Goal: Task Accomplishment & Management: Manage account settings

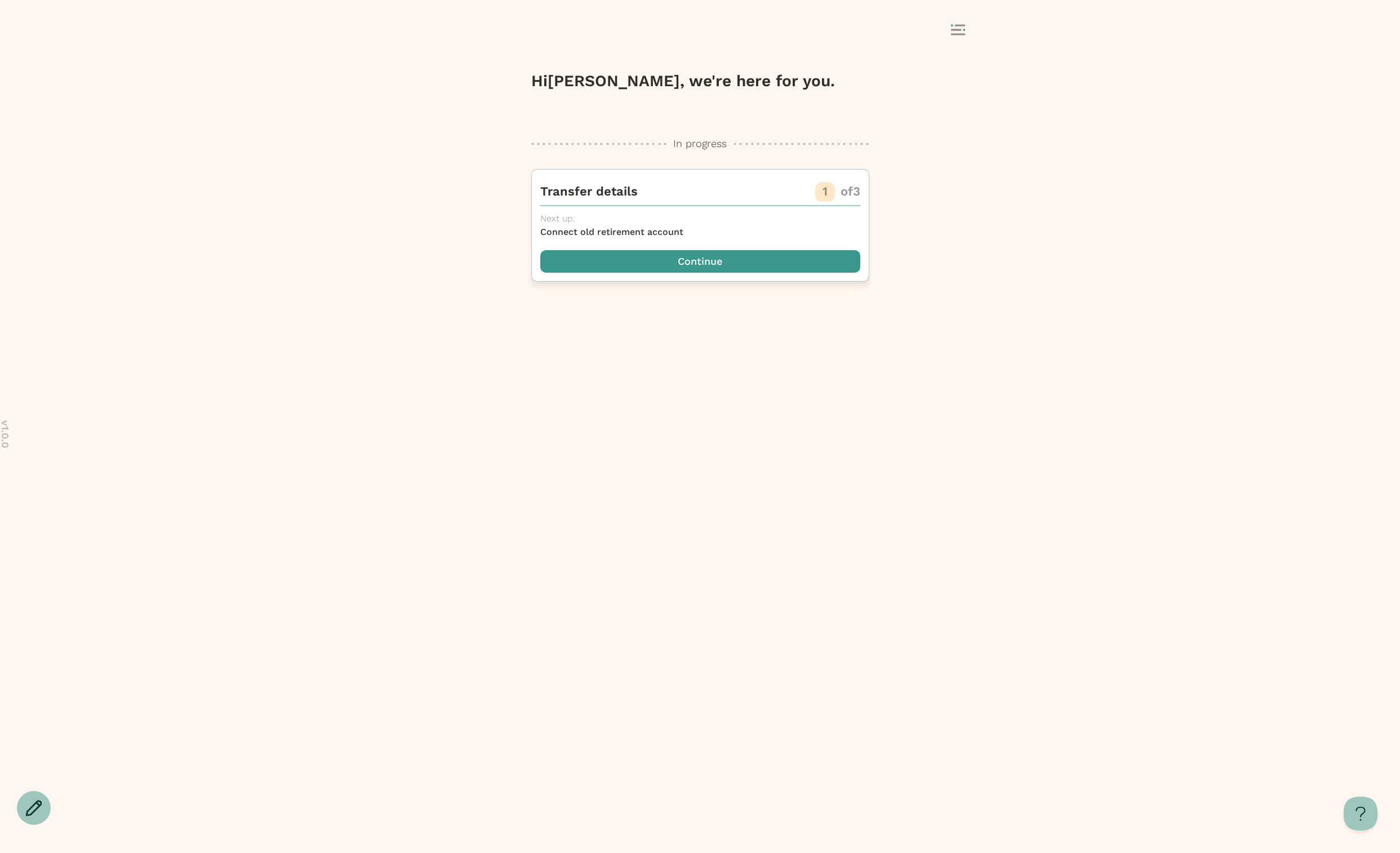
click at [778, 260] on span "button" at bounding box center [700, 261] width 320 height 22
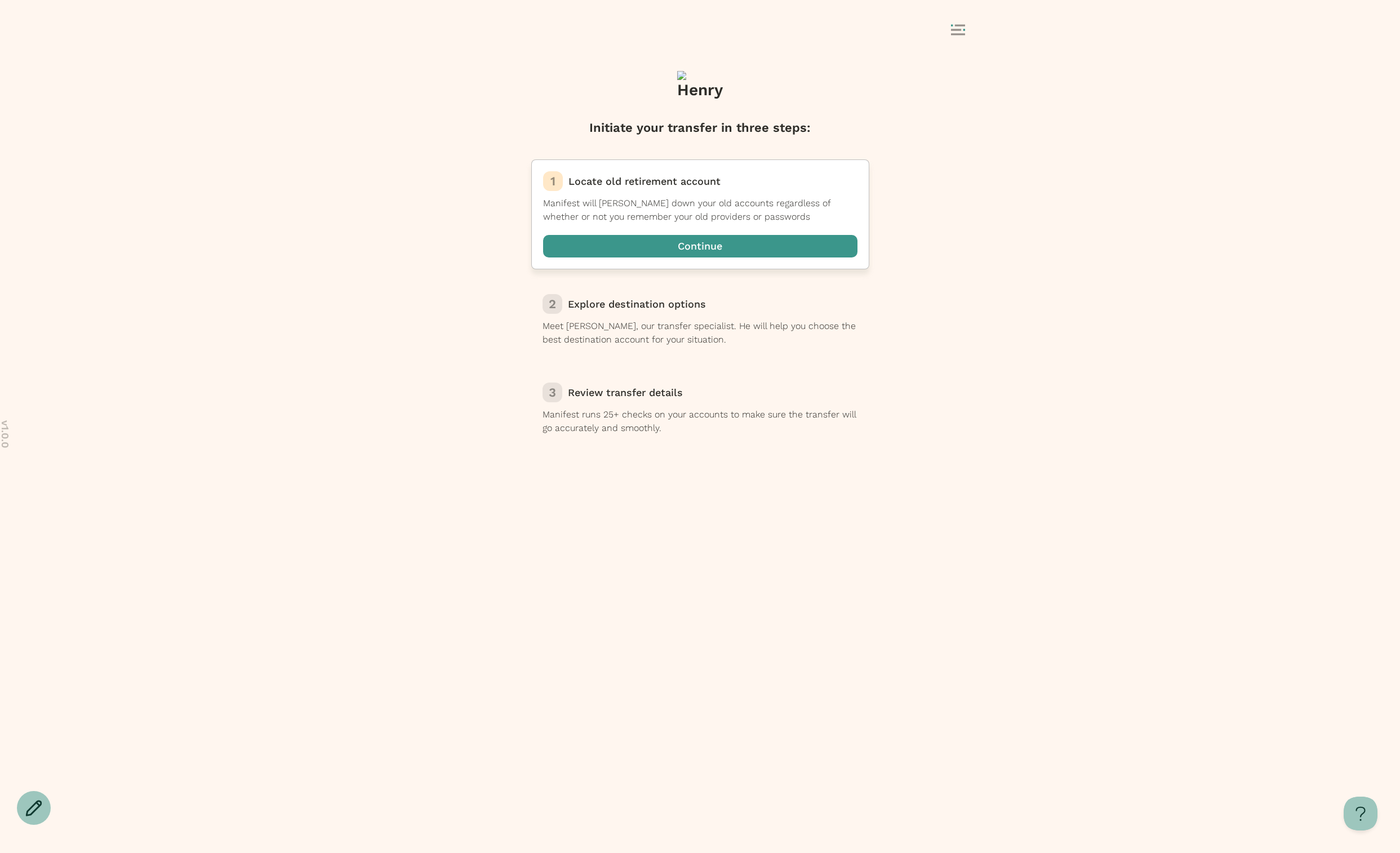
click at [685, 241] on span "button" at bounding box center [700, 245] width 315 height 22
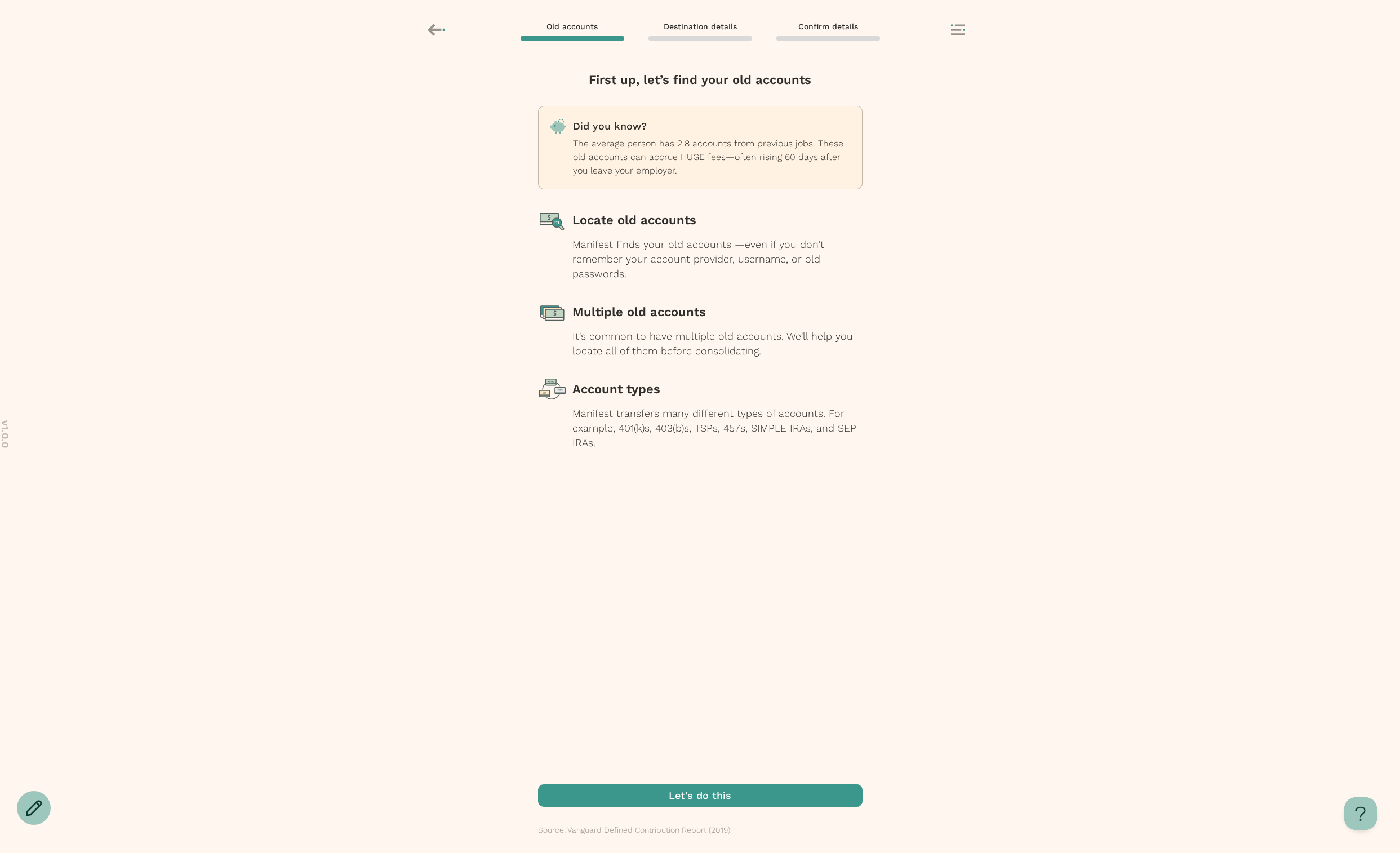
click at [598, 135] on div "Did you know? The average person has 2.8 accounts from previous jobs. These old…" at bounding box center [712, 148] width 278 height 60
click at [642, 211] on div "Locate old accounts" at bounding box center [717, 220] width 290 height 28
click at [645, 264] on div "Manifest finds your old accounts —even if you don't remember your account provi…" at bounding box center [717, 258] width 290 height 44
click at [625, 784] on div "First up, let’s find your old accounts Did you know? The average person has 2.8…" at bounding box center [700, 427] width 325 height 713
click at [624, 795] on span "button" at bounding box center [700, 795] width 325 height 22
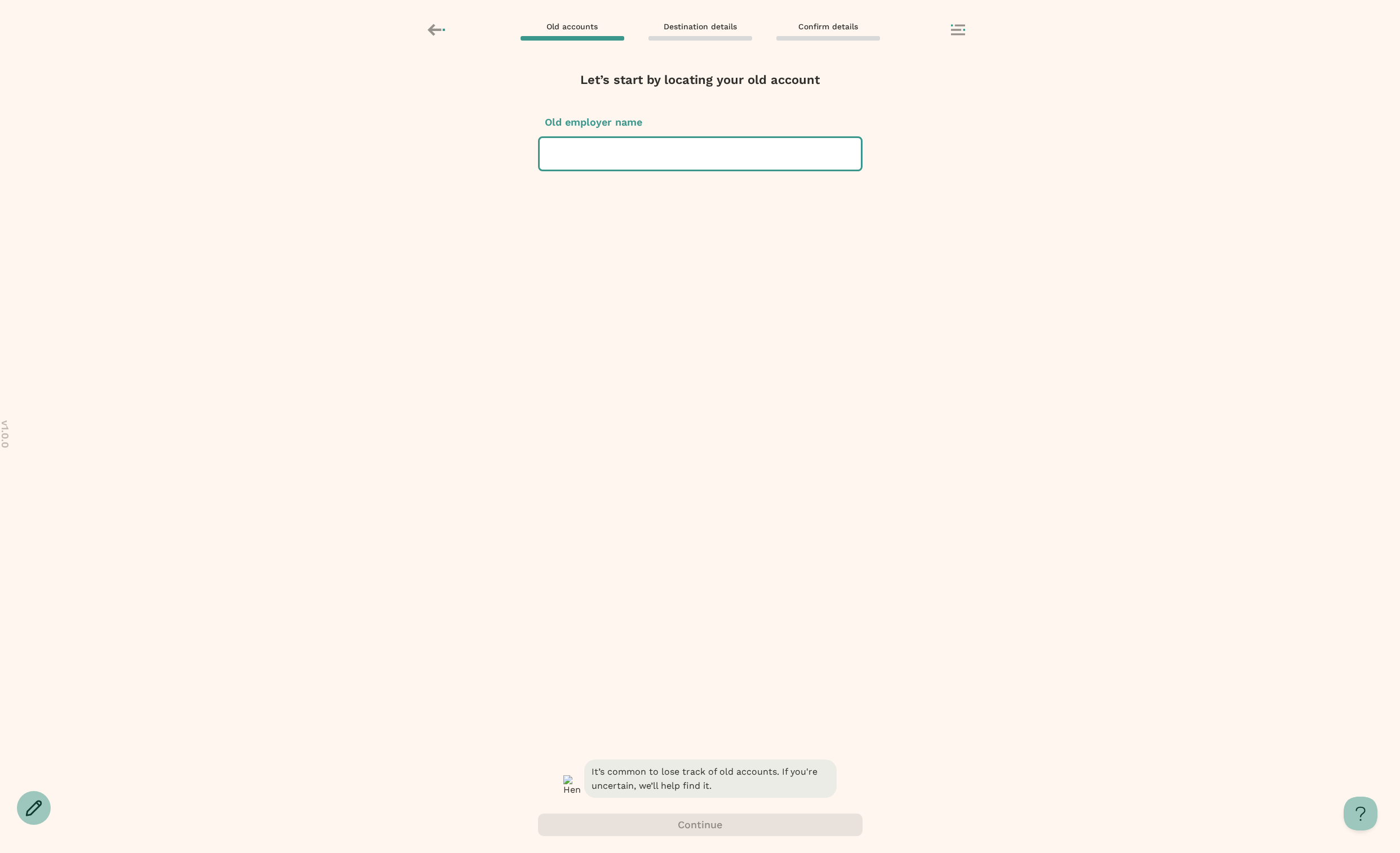
click at [595, 150] on div at bounding box center [700, 153] width 303 height 32
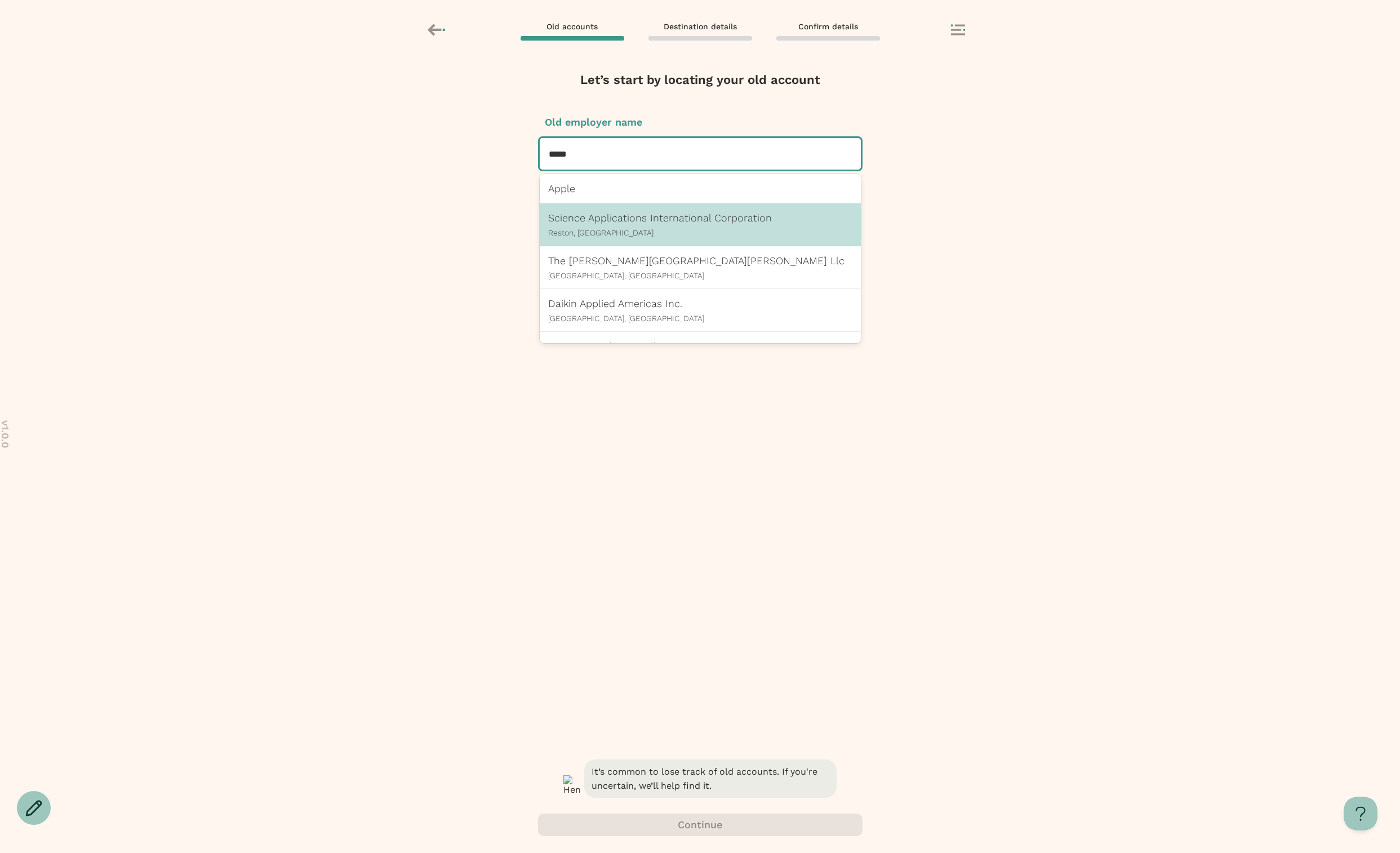
drag, startPoint x: 595, startPoint y: 180, endPoint x: 606, endPoint y: 207, distance: 29.2
click at [606, 207] on div "Science Applications International Corporation Reston, VA" at bounding box center [700, 225] width 321 height 43
type input "*****"
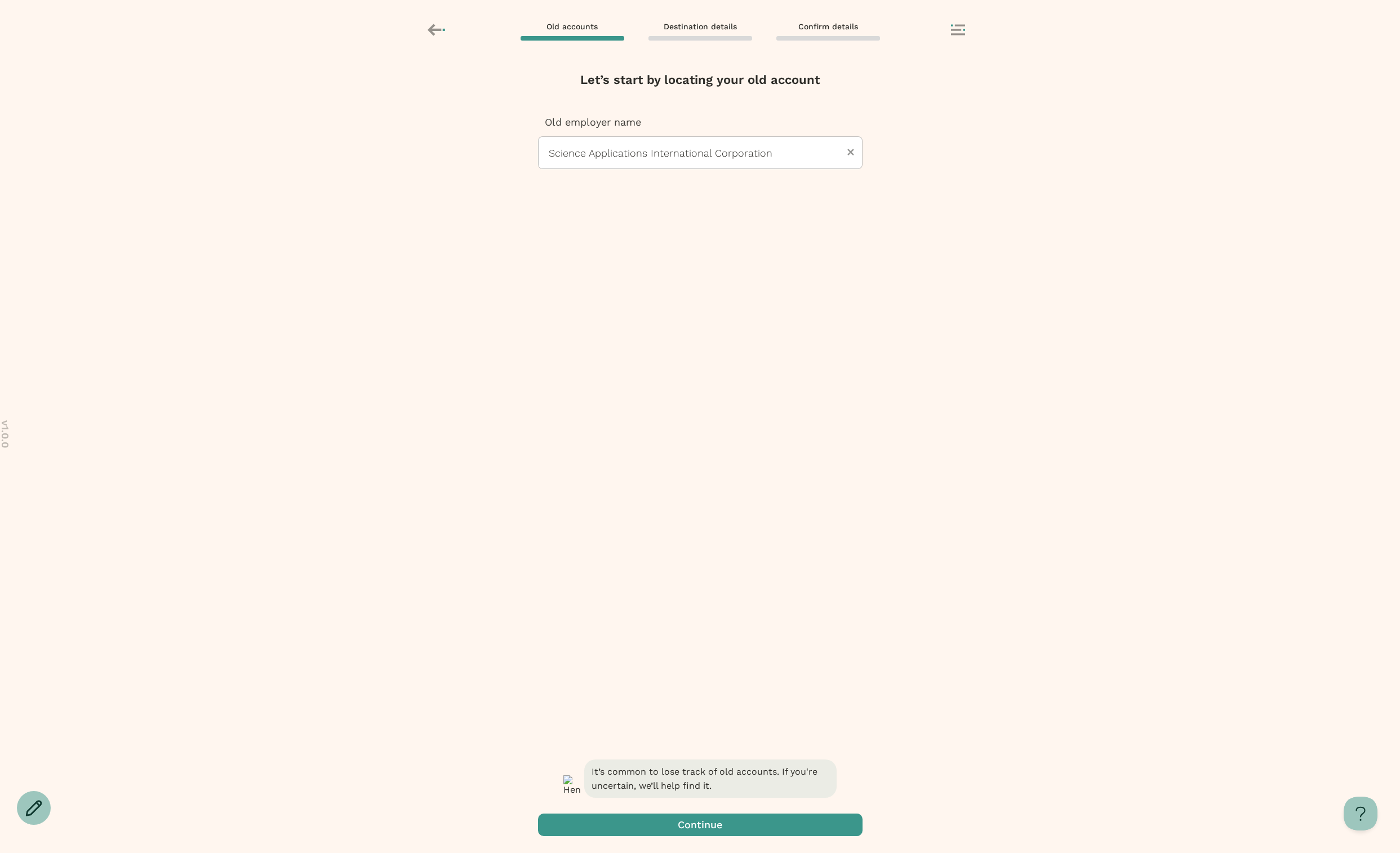
click at [628, 830] on span "button" at bounding box center [700, 824] width 325 height 22
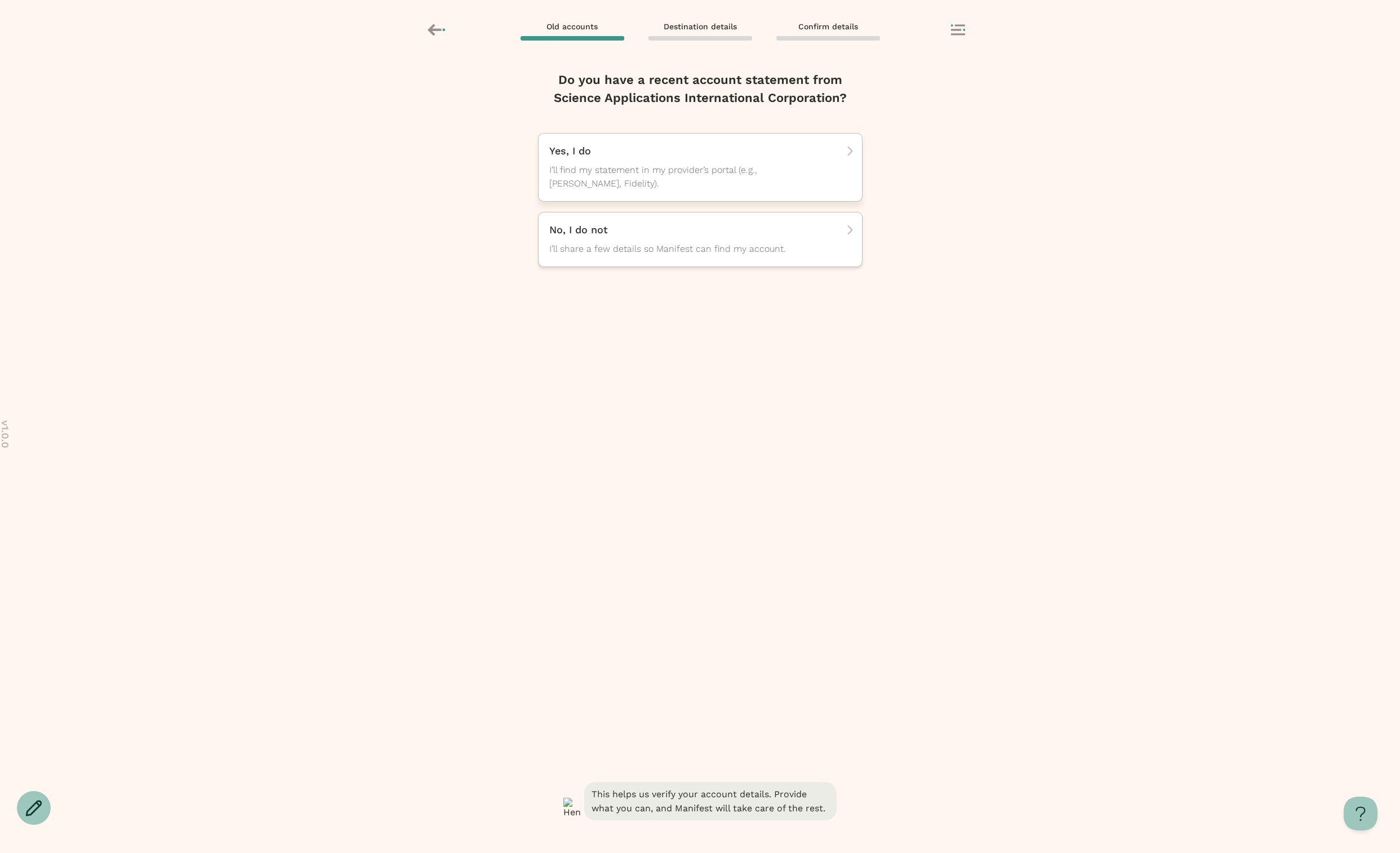
click at [652, 179] on span "I’ll find my statement in my provider’s portal (e.g., TIAA, Fidelity)." at bounding box center [690, 176] width 282 height 27
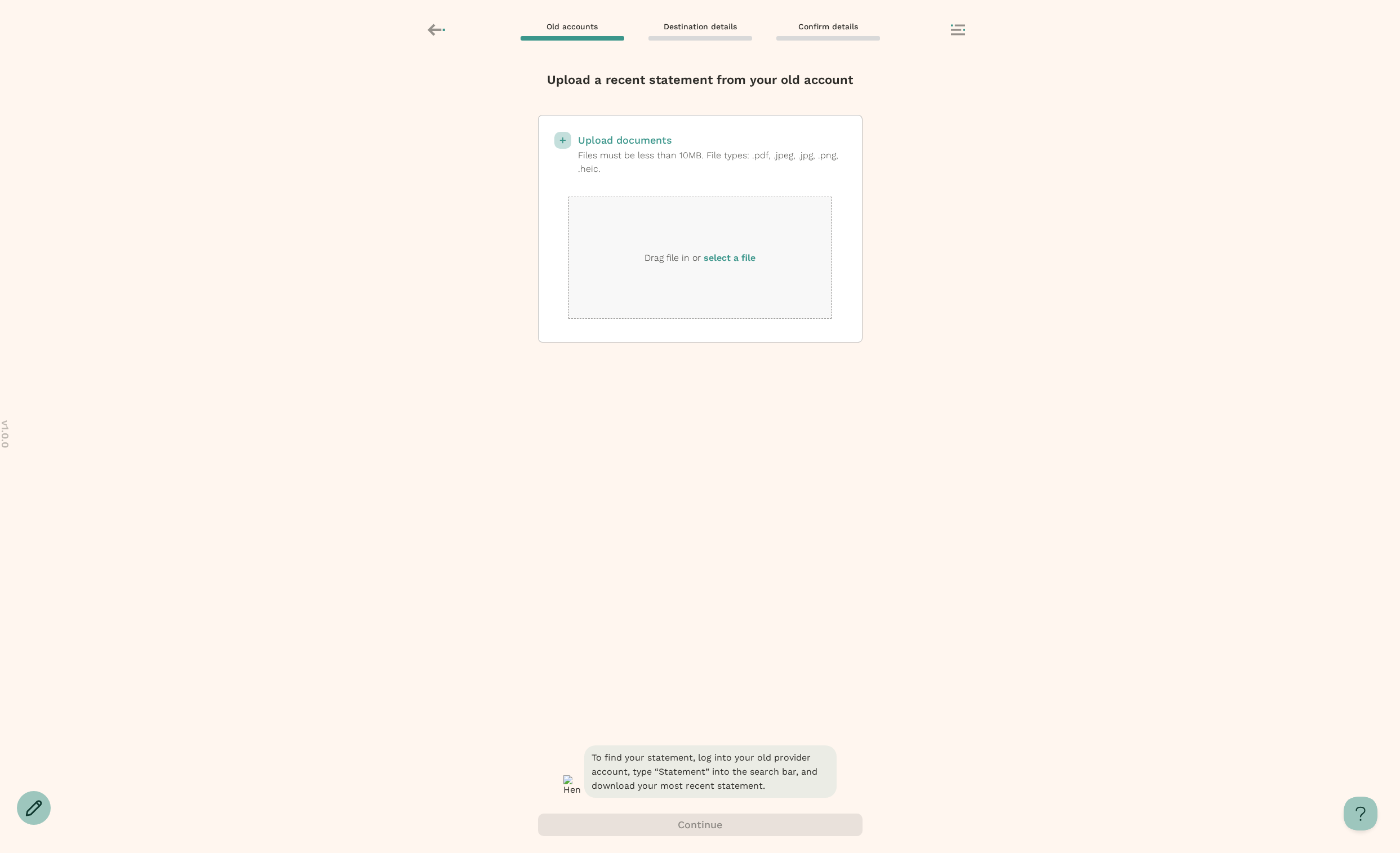
click at [745, 258] on label "select a file" at bounding box center [729, 258] width 52 height 11
click at [0, 0] on input "select a file" at bounding box center [0, 0] width 0 height 0
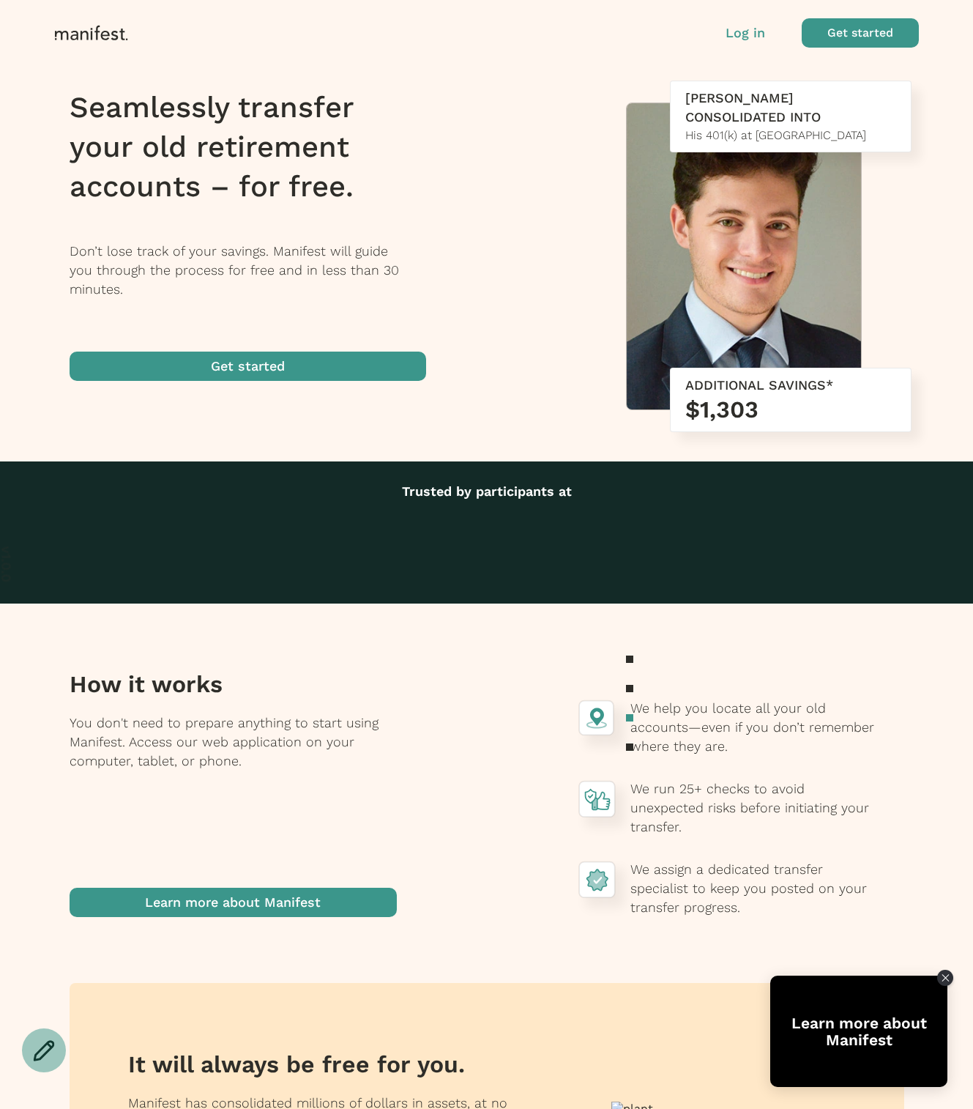
click at [750, 32] on p "Log in" at bounding box center [746, 32] width 40 height 19
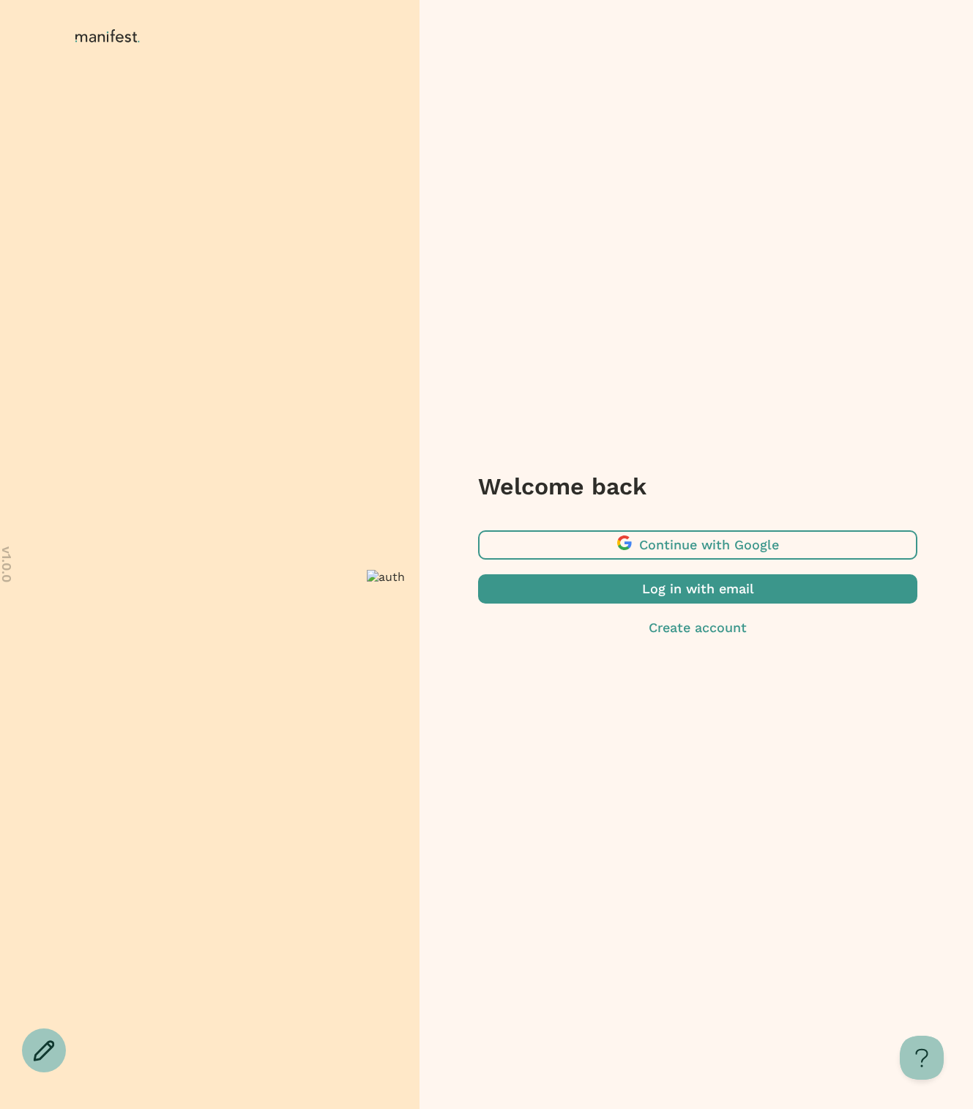
click at [743, 537] on span "button" at bounding box center [697, 544] width 439 height 29
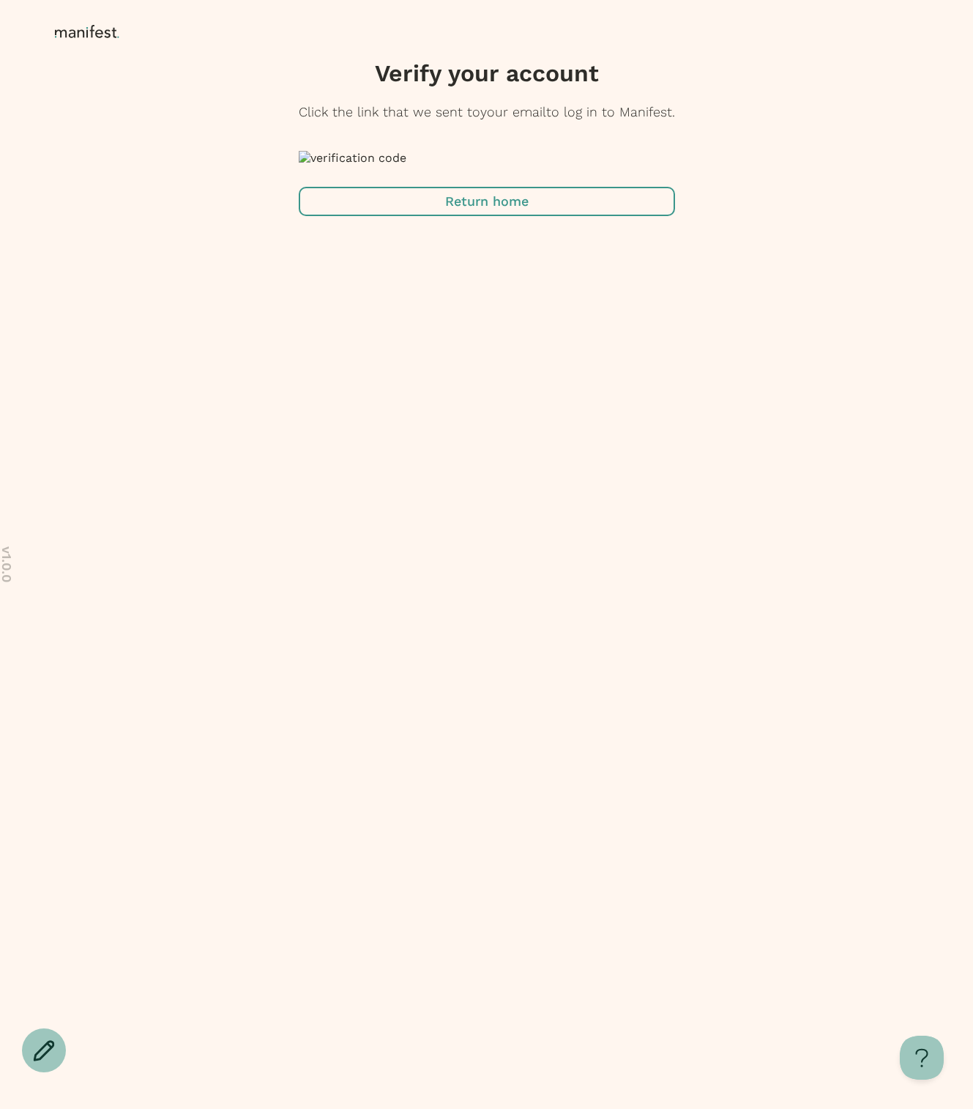
click at [496, 216] on span "button" at bounding box center [487, 201] width 376 height 29
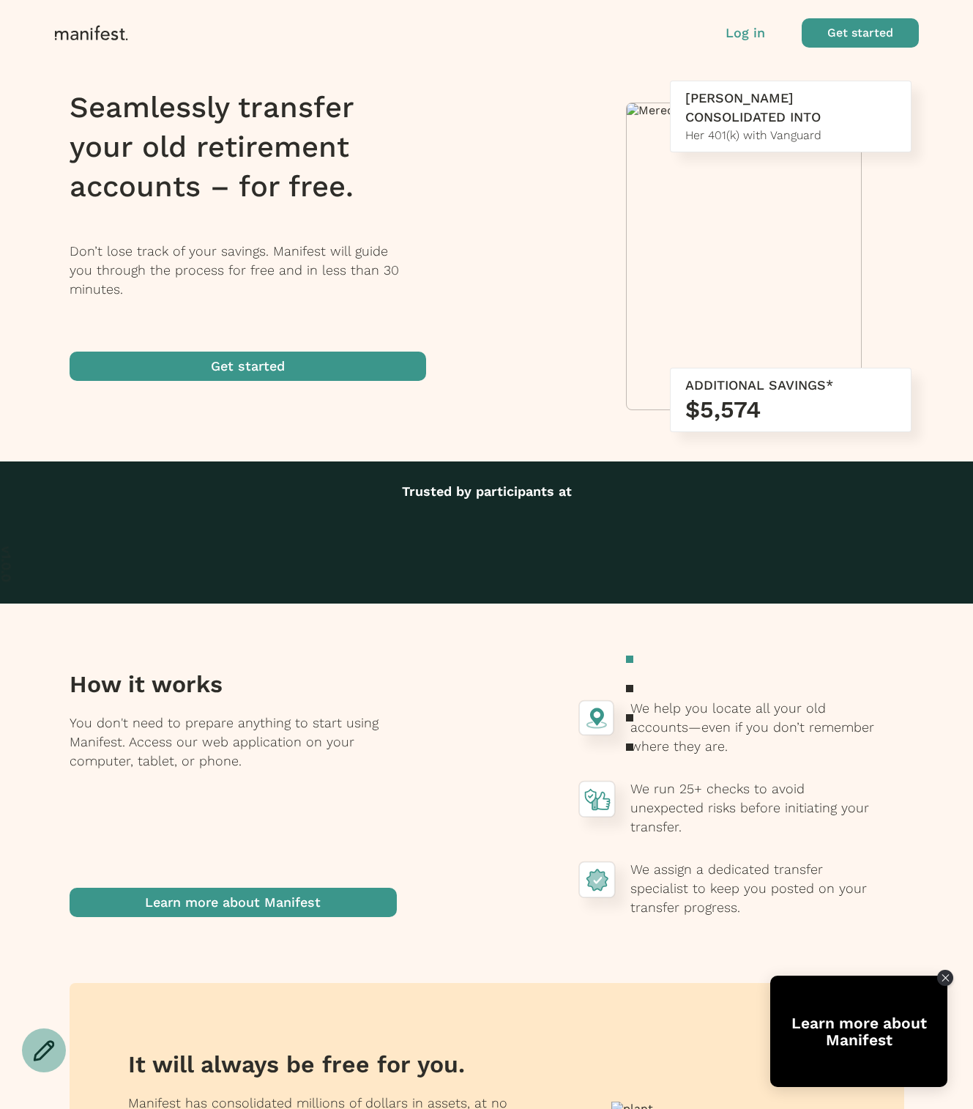
click at [738, 32] on p "Log in" at bounding box center [746, 32] width 40 height 19
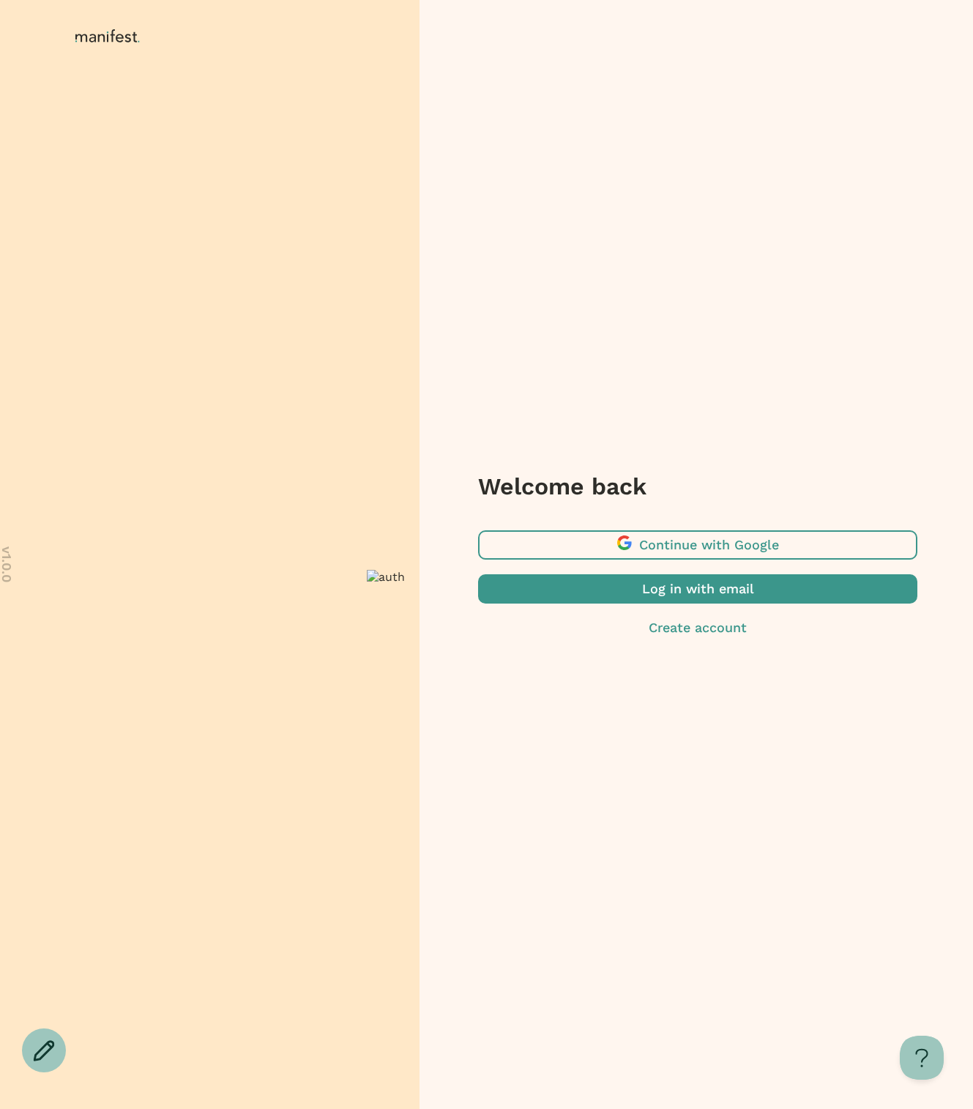
click at [722, 581] on span "button" at bounding box center [697, 588] width 439 height 29
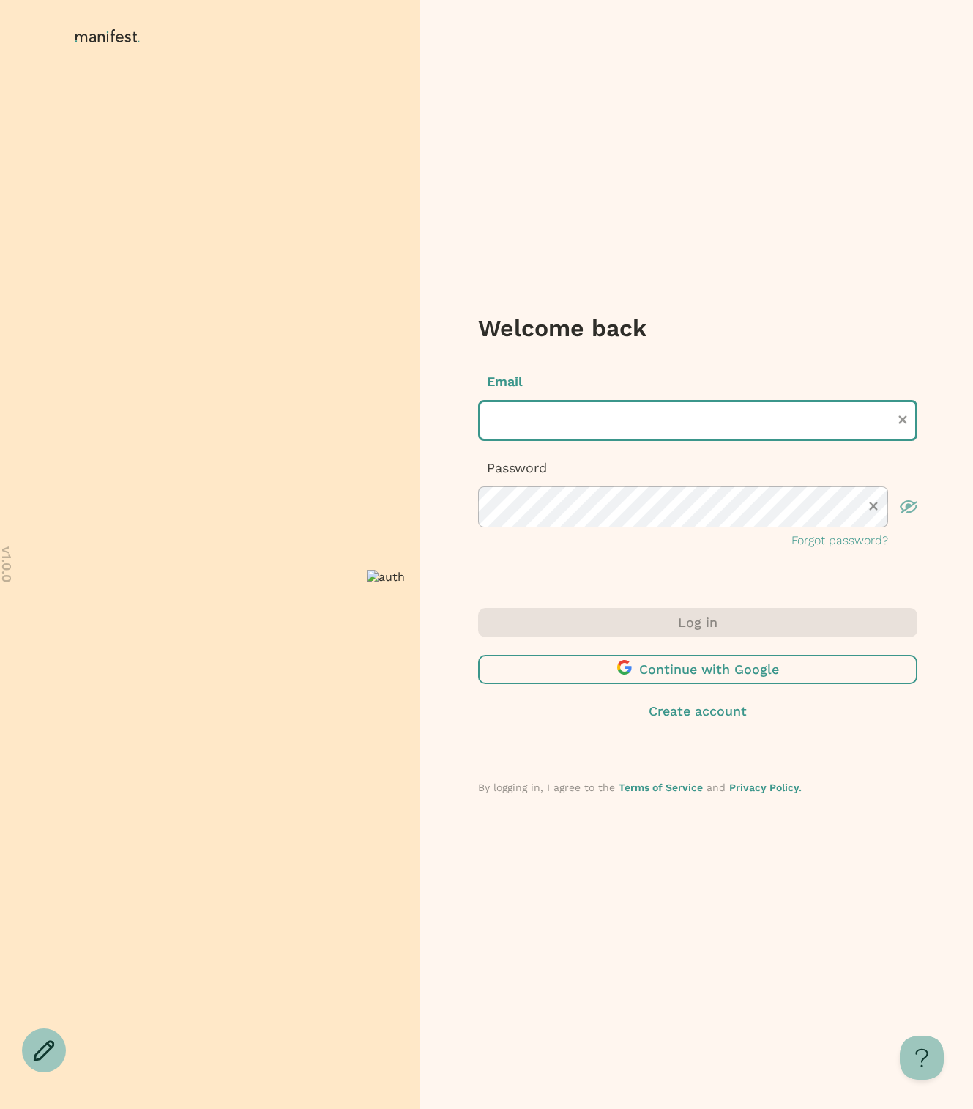
click at [647, 432] on input "text" at bounding box center [697, 420] width 439 height 41
type input "**********"
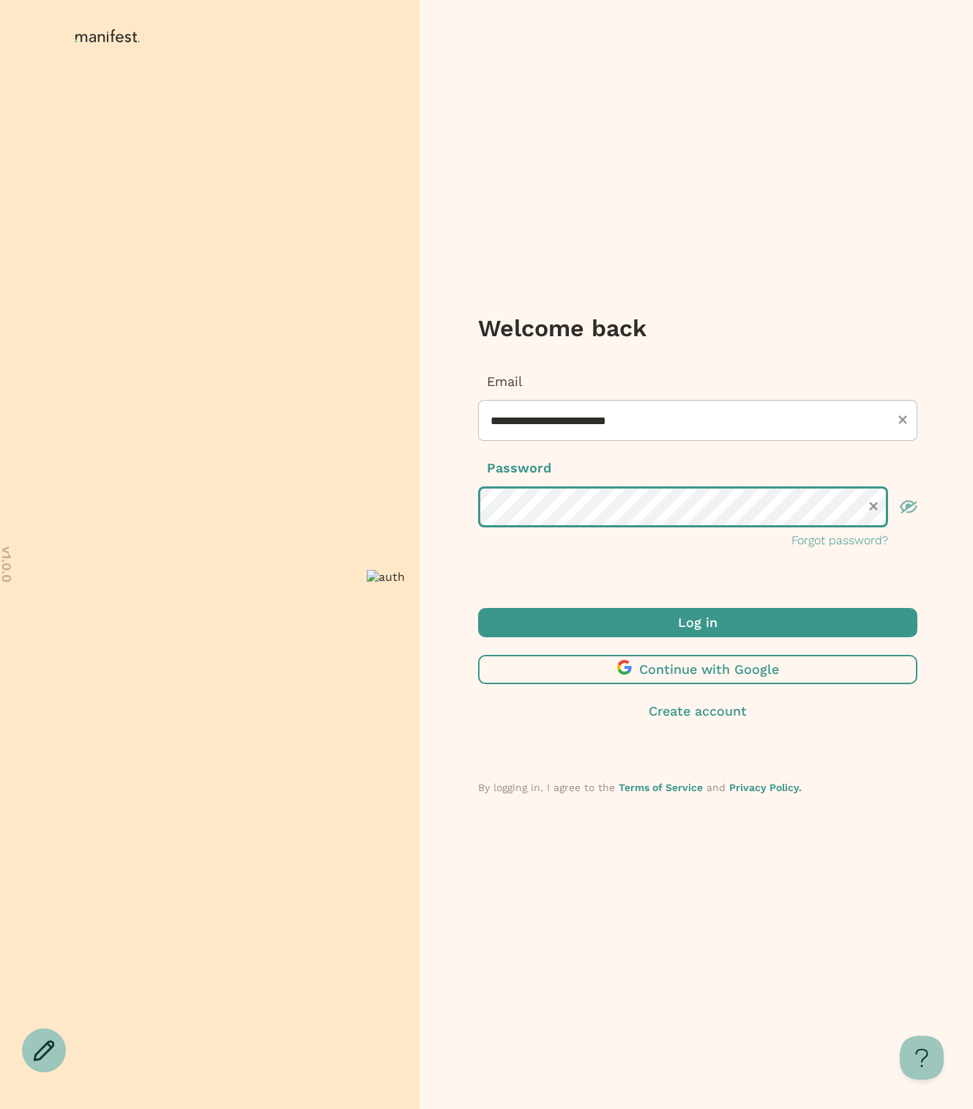
click at [478, 608] on button "Log in" at bounding box center [697, 622] width 439 height 29
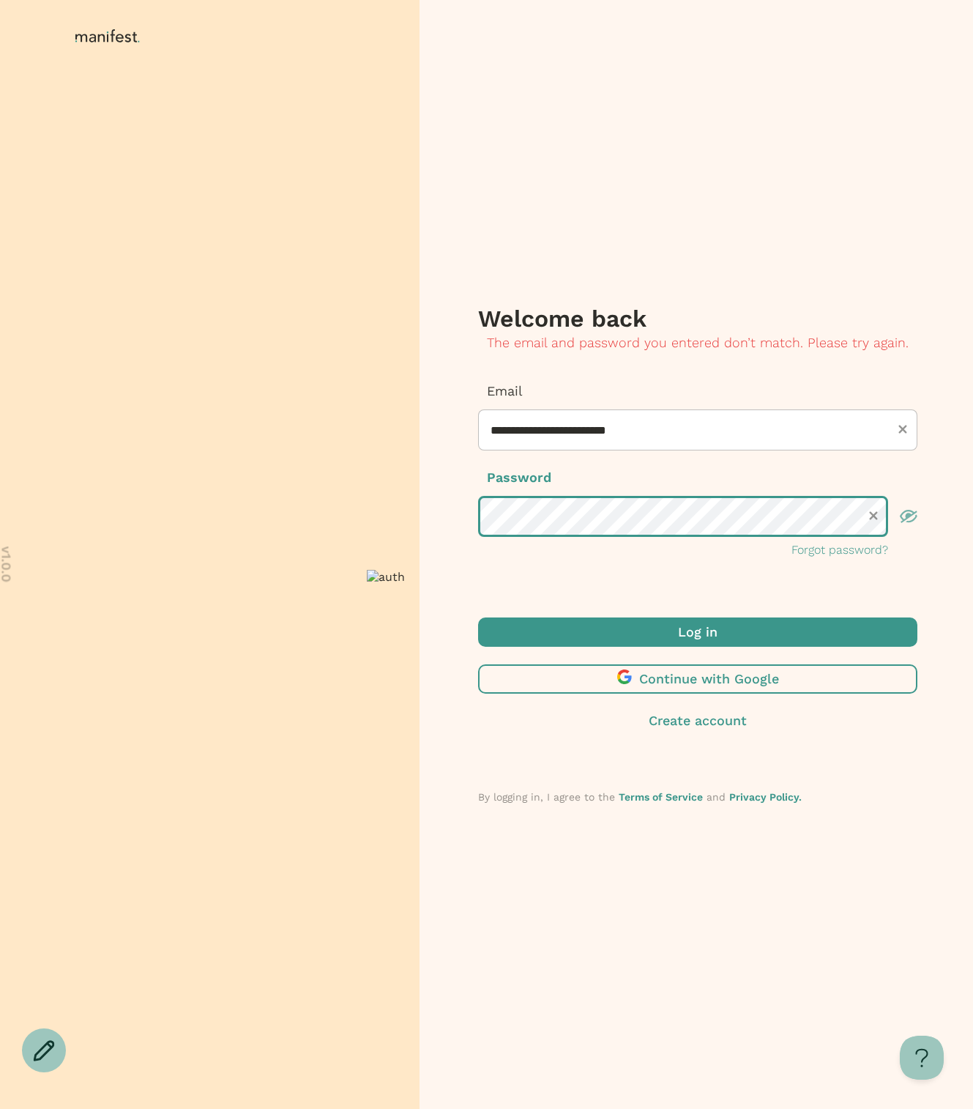
click at [478, 617] on button "Log in" at bounding box center [697, 631] width 439 height 29
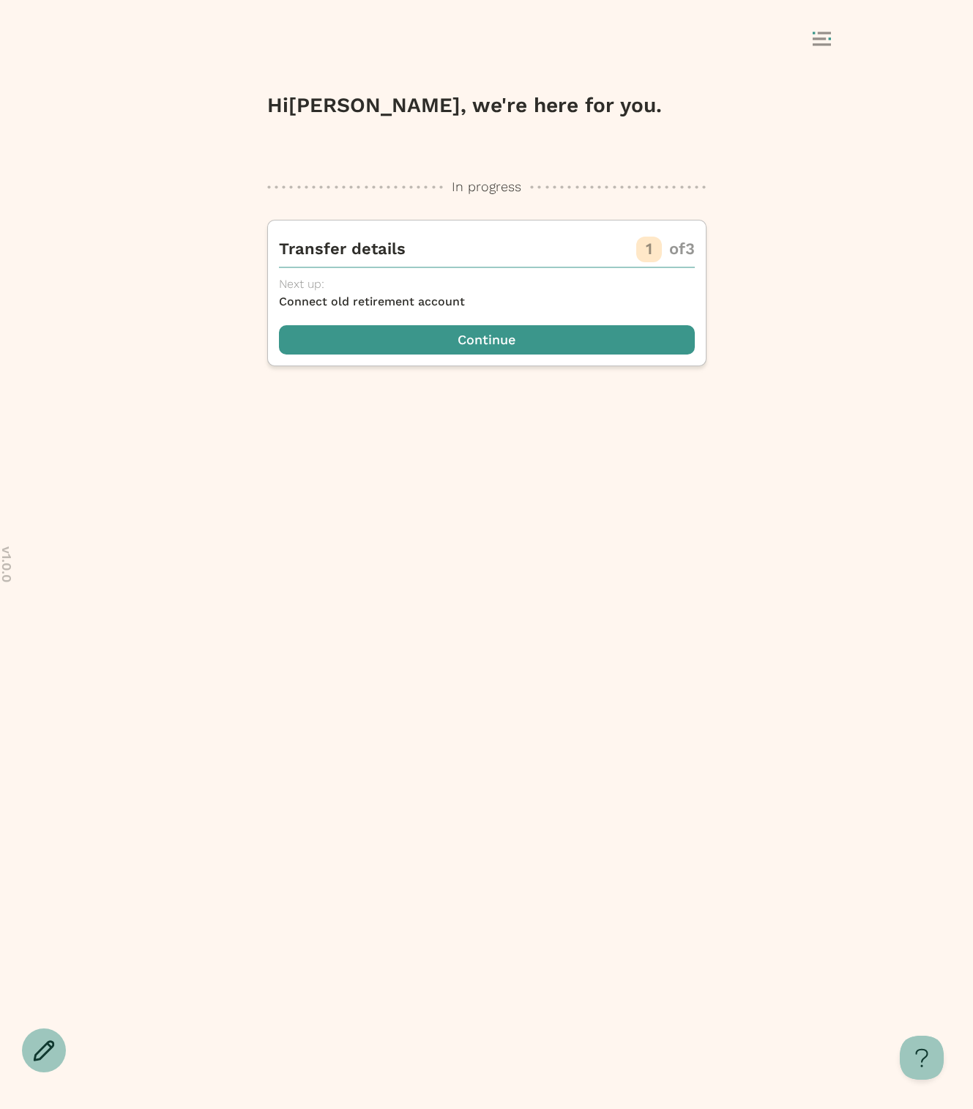
click at [592, 575] on div "Hi [PERSON_NAME] , we're here for you. In progress In progress Transfer details…" at bounding box center [486, 594] width 439 height 1029
